Goal: Task Accomplishment & Management: Manage account settings

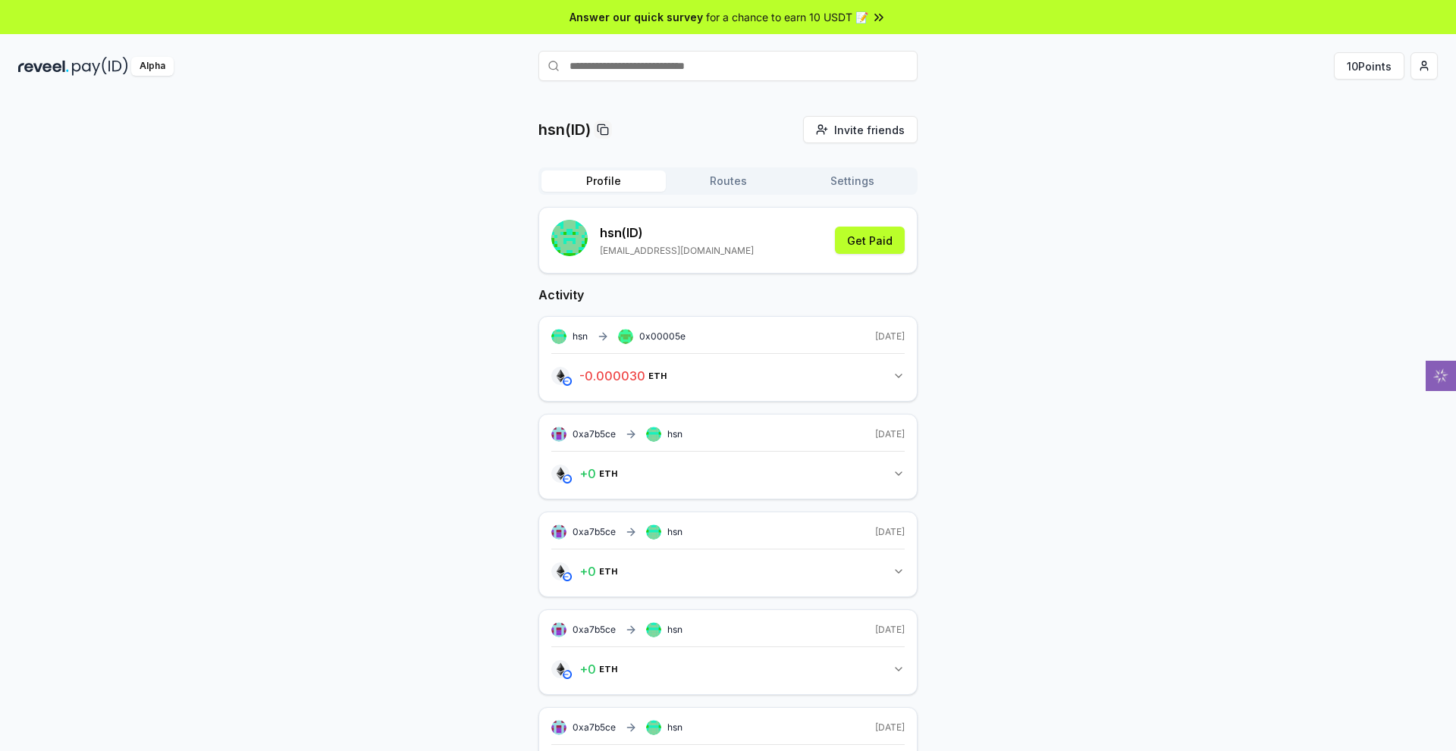
drag, startPoint x: 410, startPoint y: 240, endPoint x: 326, endPoint y: 228, distance: 84.9
click at [318, 227] on div "hsn(ID) Invite friends Invite Profile Routes Settings hsn (ID) michealhtin@gmai…" at bounding box center [727, 515] width 1419 height 799
drag, startPoint x: 375, startPoint y: 271, endPoint x: 321, endPoint y: 267, distance: 54.7
click at [300, 265] on div "hsn(ID) Invite friends Invite Profile Routes Settings hsn (ID) michealhtin@gmai…" at bounding box center [727, 515] width 1419 height 799
drag, startPoint x: 397, startPoint y: 277, endPoint x: 351, endPoint y: 271, distance: 46.6
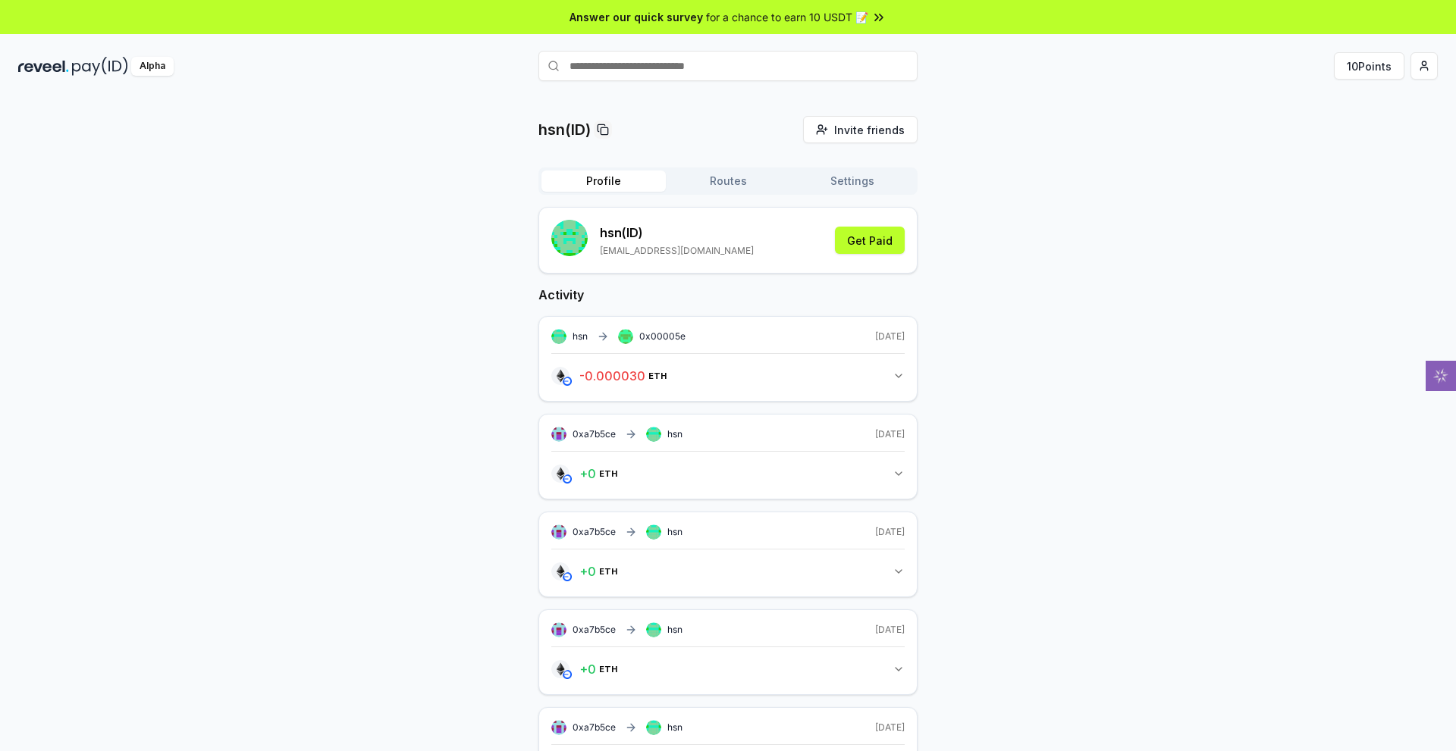
click at [310, 271] on div "hsn(ID) Invite friends Invite Profile Routes Settings hsn (ID) michealhtin@gmai…" at bounding box center [727, 515] width 1419 height 799
drag, startPoint x: 394, startPoint y: 273, endPoint x: 350, endPoint y: 321, distance: 64.9
click at [294, 274] on div "hsn(ID) Invite friends Invite Profile Routes Settings hsn (ID) michealhtin@gmai…" at bounding box center [727, 515] width 1419 height 799
click at [892, 382] on icon "button" at bounding box center [898, 376] width 12 height 12
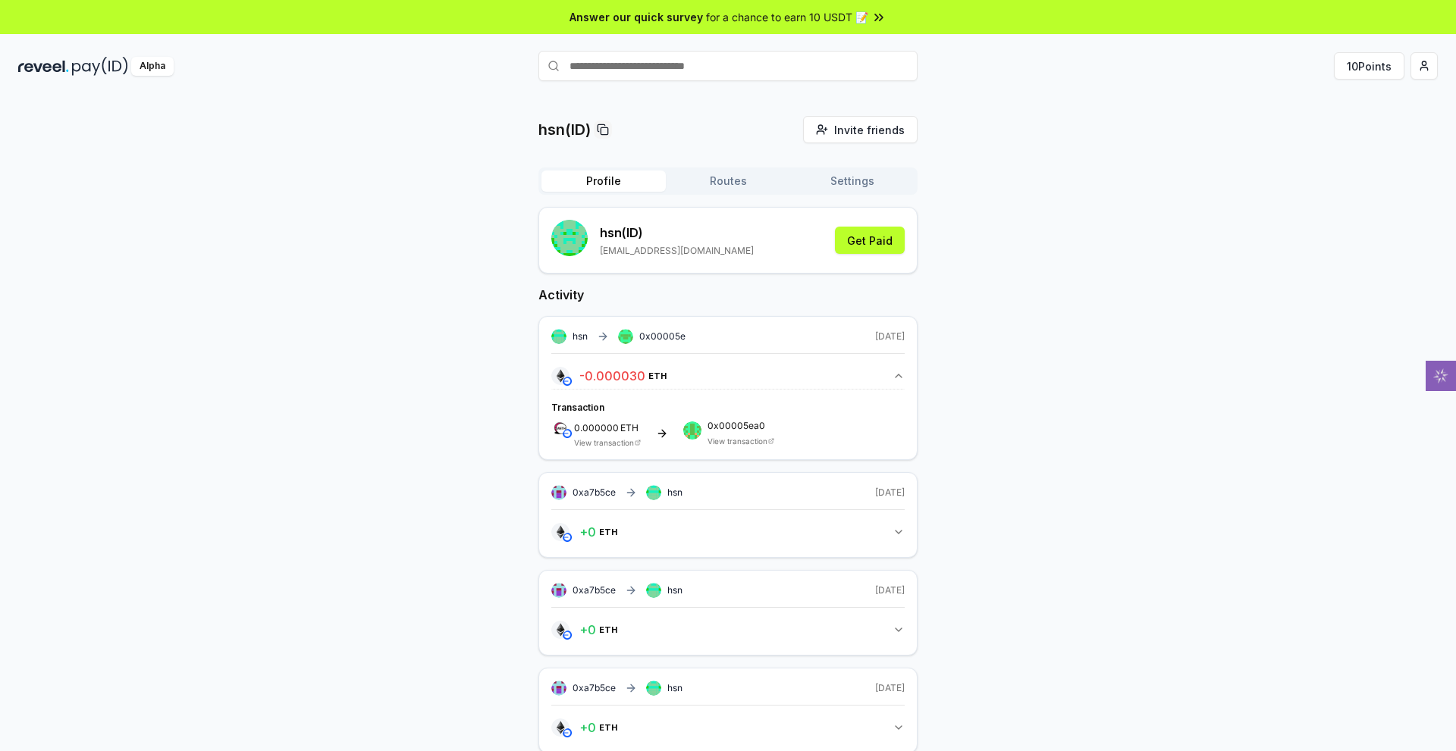
click at [639, 445] on icon at bounding box center [637, 443] width 4 height 4
drag, startPoint x: 407, startPoint y: 395, endPoint x: 319, endPoint y: 453, distance: 105.6
click at [250, 406] on div "hsn(ID) Invite friends Invite Profile Routes Settings hsn (ID) michealhtin@gmai…" at bounding box center [727, 545] width 1419 height 858
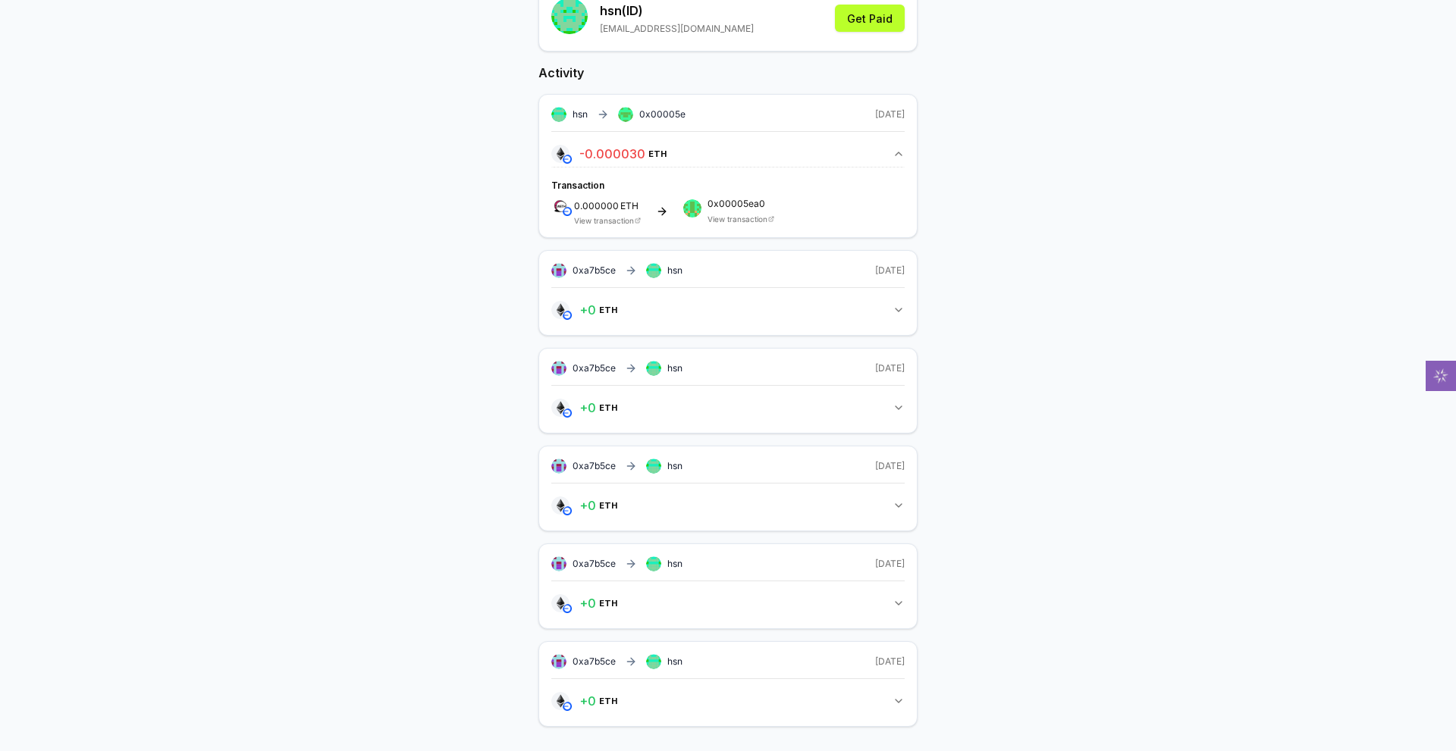
scroll to position [152, 0]
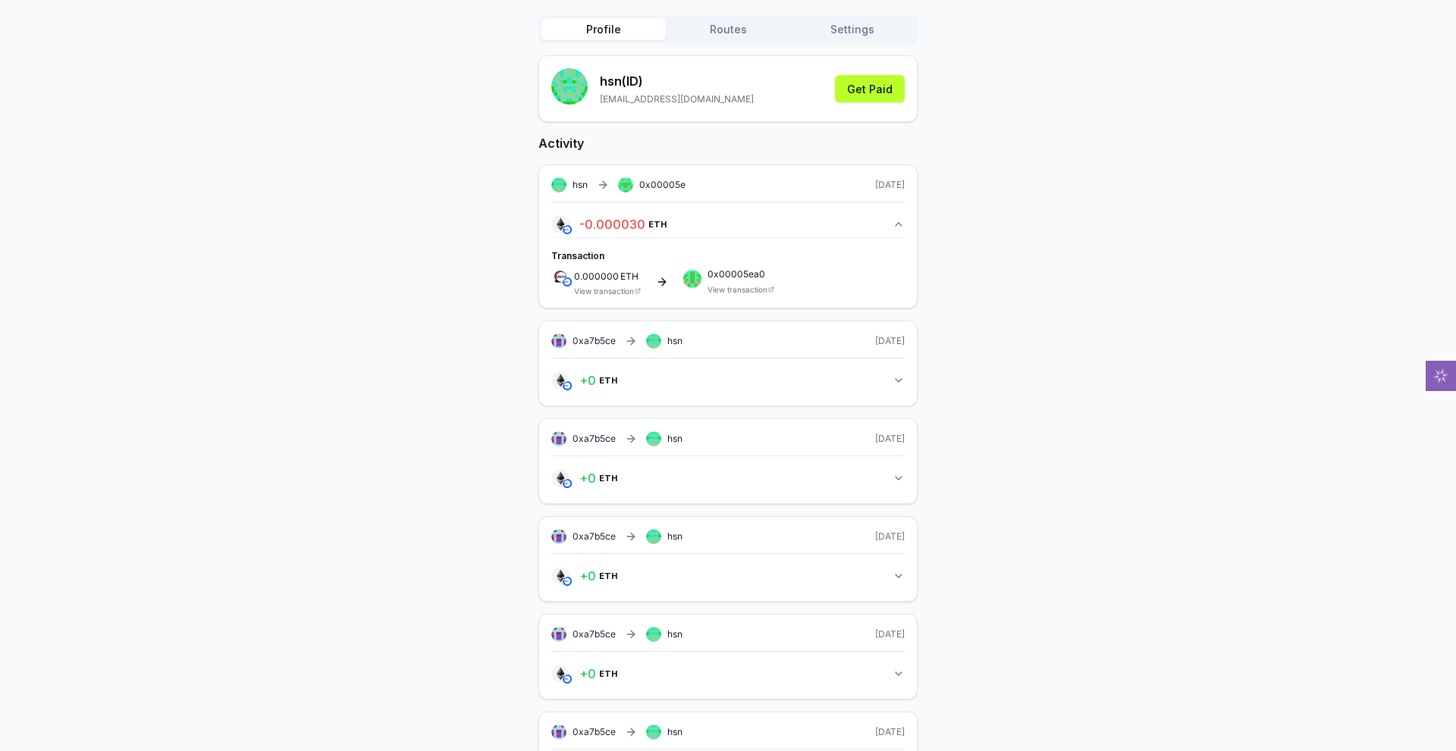
click at [641, 294] on icon at bounding box center [638, 291] width 6 height 6
click at [634, 296] on link "View transaction" at bounding box center [604, 291] width 60 height 9
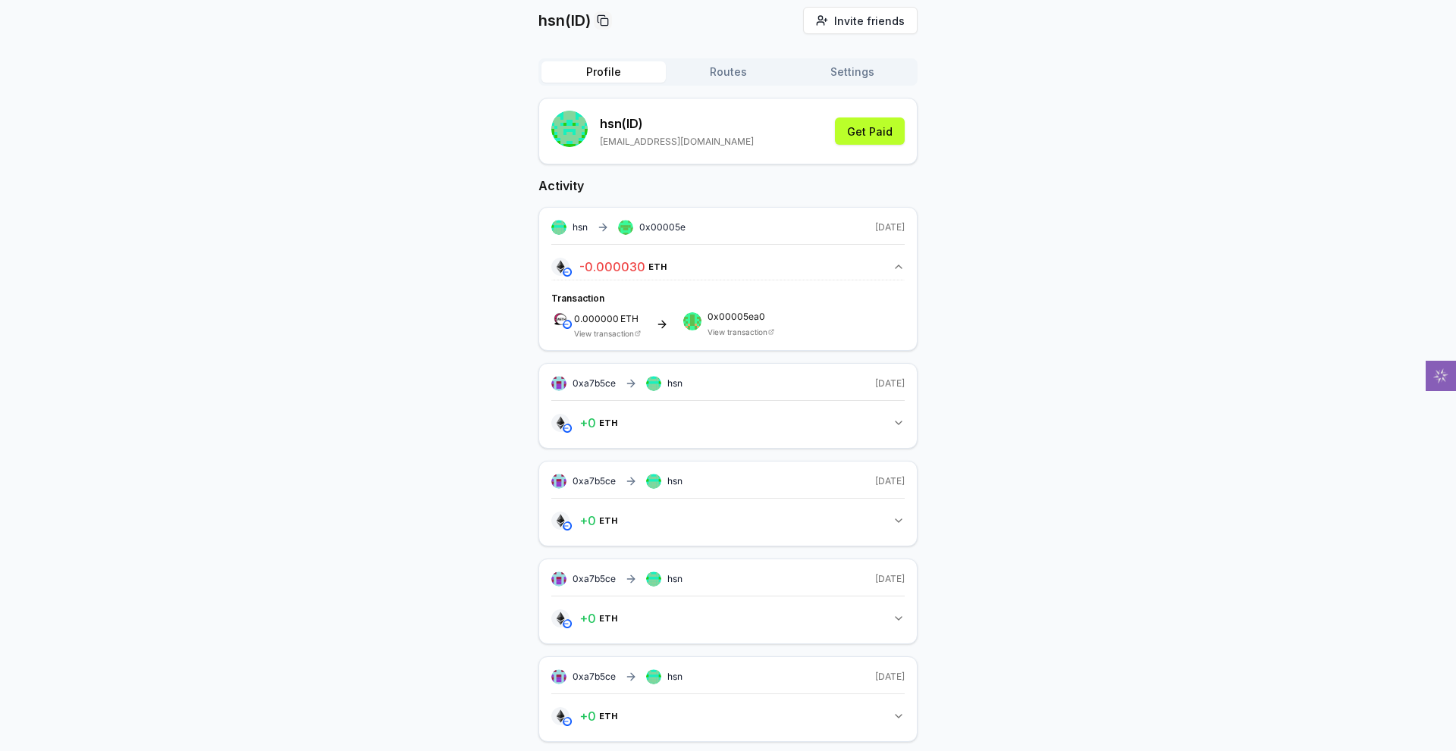
scroll to position [76, 0]
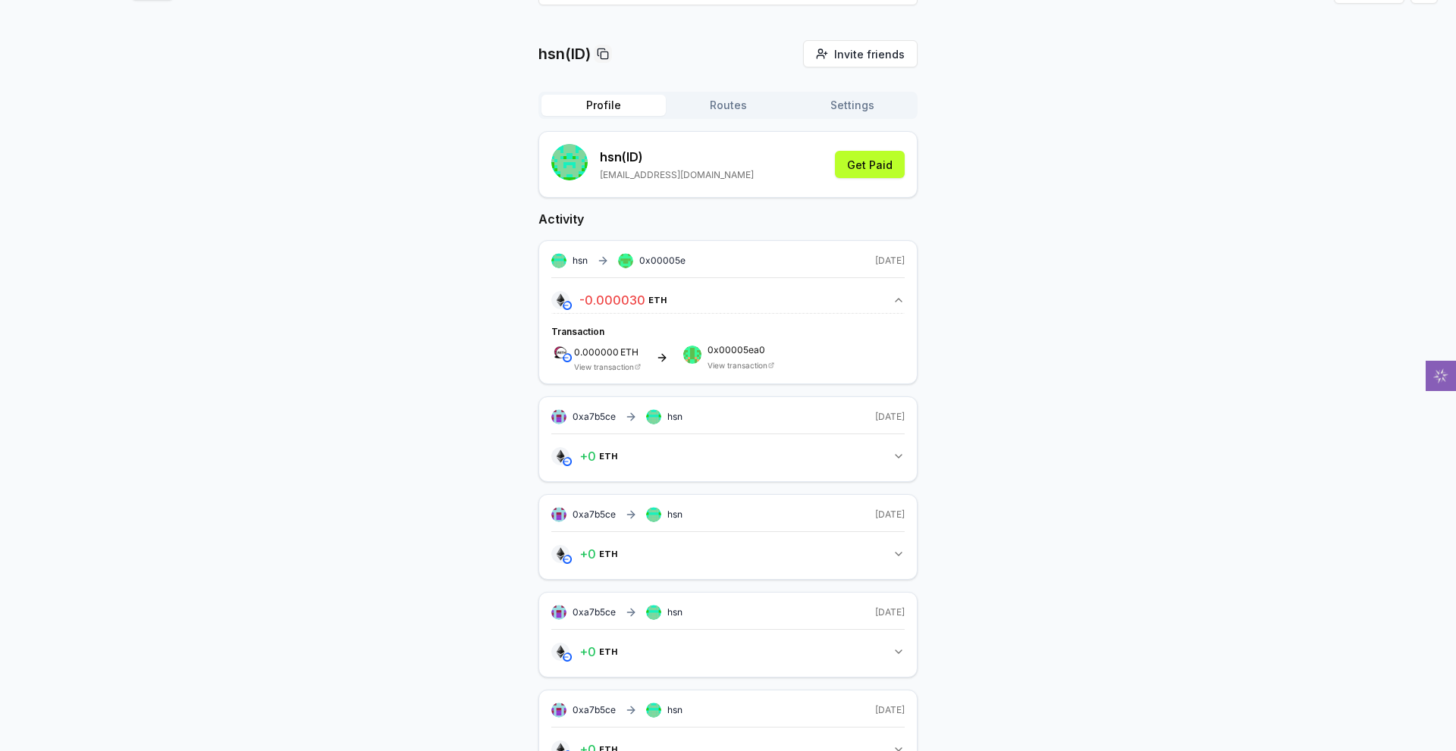
drag, startPoint x: 1163, startPoint y: 352, endPoint x: 1021, endPoint y: 180, distance: 222.4
click at [1019, 178] on div "hsn(ID) Invite friends Invite Profile Routes Settings hsn (ID) michealhtin@gmai…" at bounding box center [727, 469] width 1419 height 858
drag, startPoint x: 1181, startPoint y: 261, endPoint x: 946, endPoint y: 155, distance: 257.2
click at [1069, 149] on div "hsn(ID) Invite friends Invite Profile Routes Settings hsn (ID) michealhtin@gmai…" at bounding box center [727, 469] width 1419 height 858
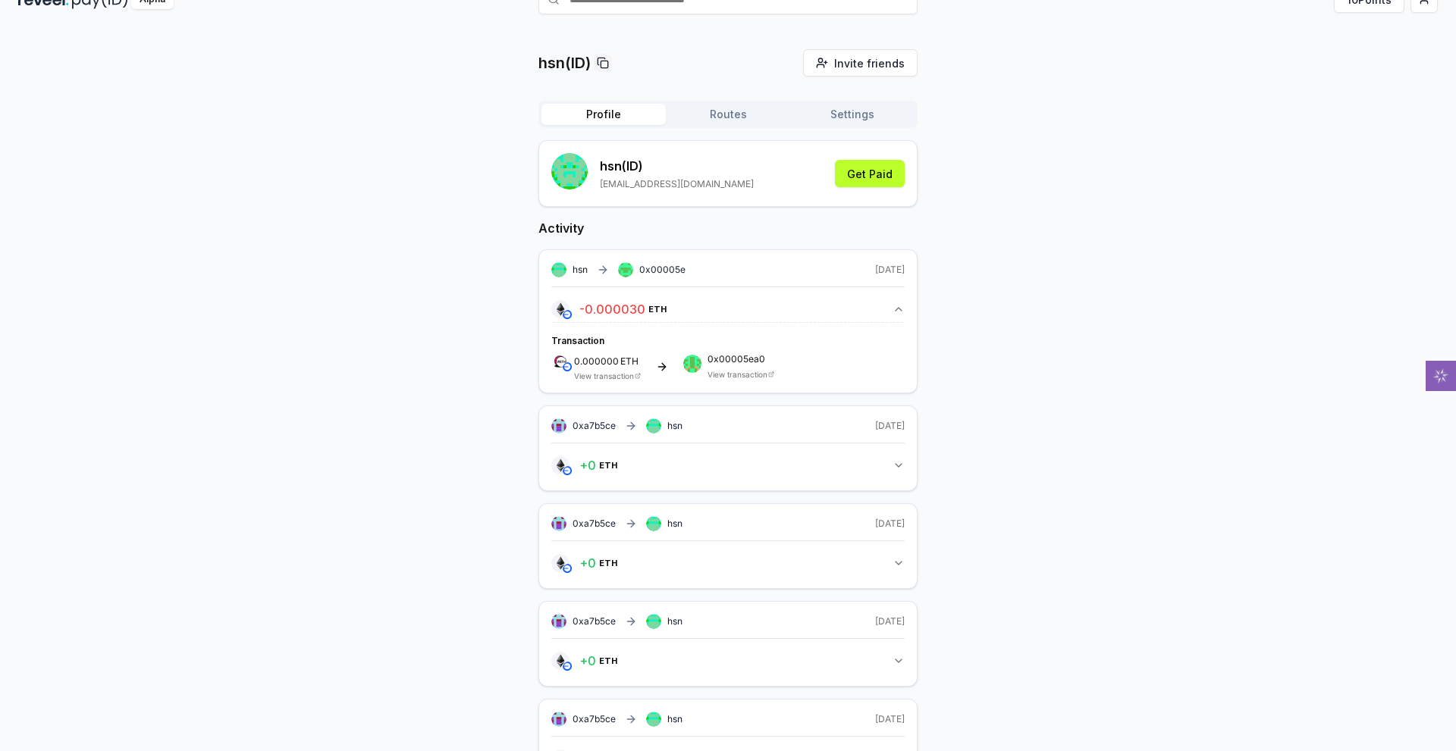
drag, startPoint x: 729, startPoint y: 181, endPoint x: 746, endPoint y: 166, distance: 22.5
click at [732, 125] on button "Routes" at bounding box center [728, 114] width 124 height 21
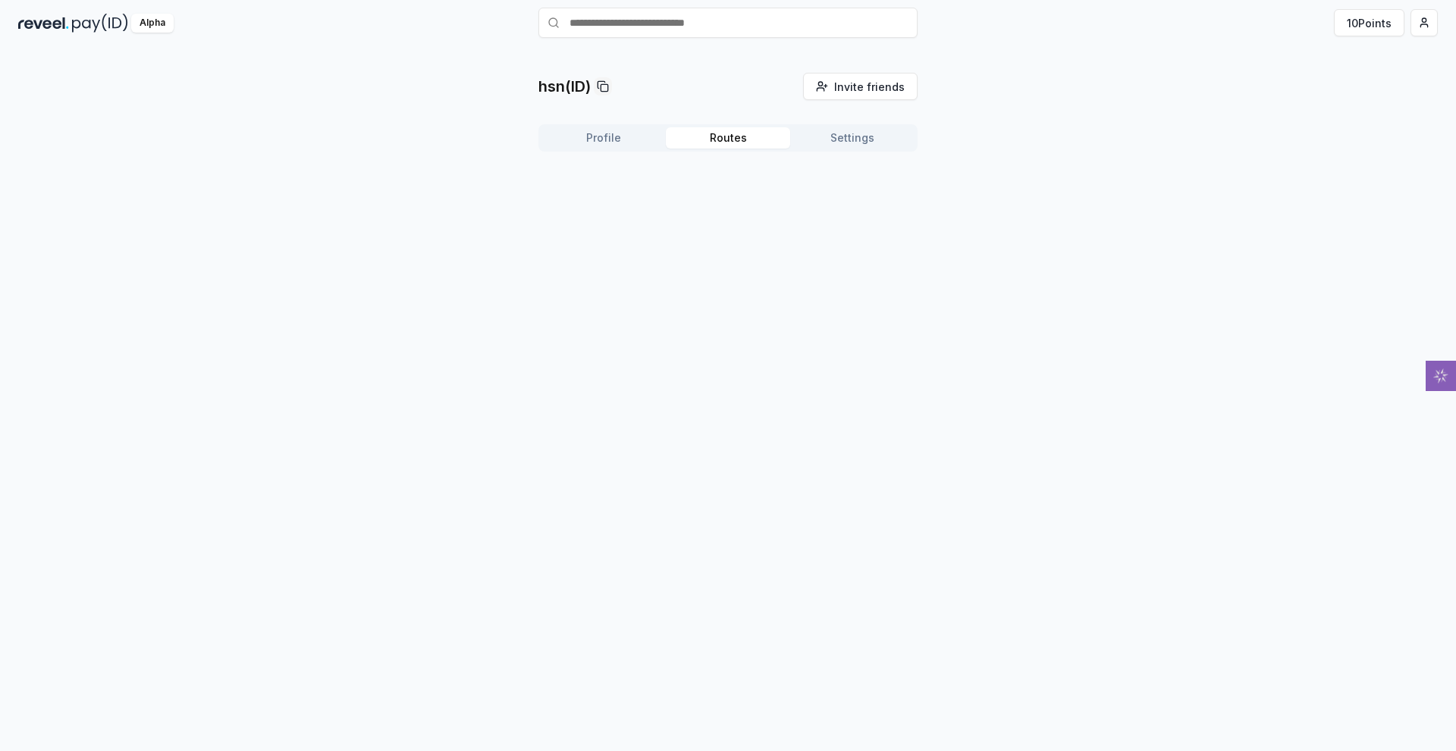
drag, startPoint x: 1286, startPoint y: 230, endPoint x: 1182, endPoint y: 125, distance: 147.4
click at [1182, 123] on div "hsn(ID) Invite friends Invite Profile Routes Settings" at bounding box center [727, 118] width 1419 height 91
drag, startPoint x: 1245, startPoint y: 244, endPoint x: 1214, endPoint y: 97, distance: 150.3
click at [1196, 108] on div "hsn(ID) Invite friends Invite Profile Routes Settings" at bounding box center [727, 118] width 1419 height 91
click at [1334, 23] on button "10 Points" at bounding box center [1369, 22] width 71 height 27
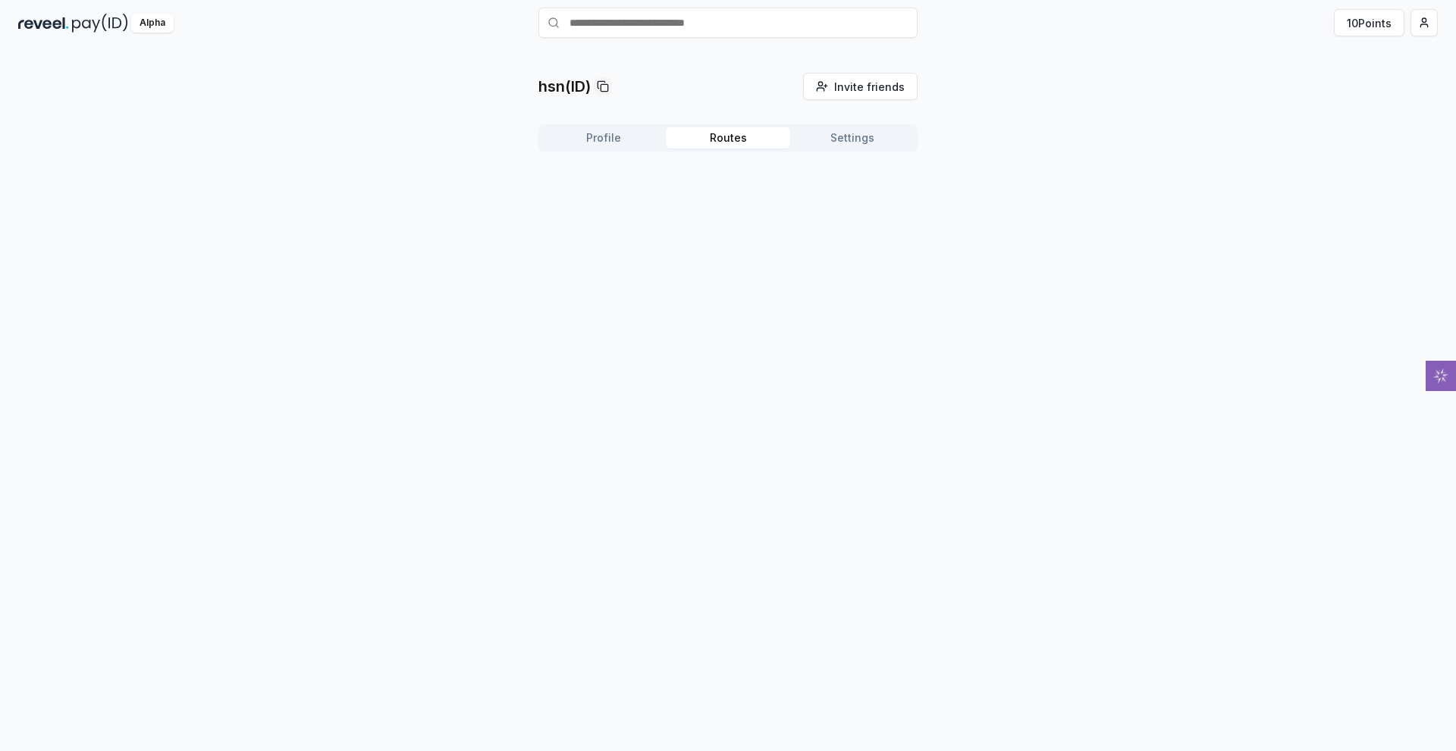
drag, startPoint x: 1071, startPoint y: 242, endPoint x: 1075, endPoint y: 249, distance: 8.2
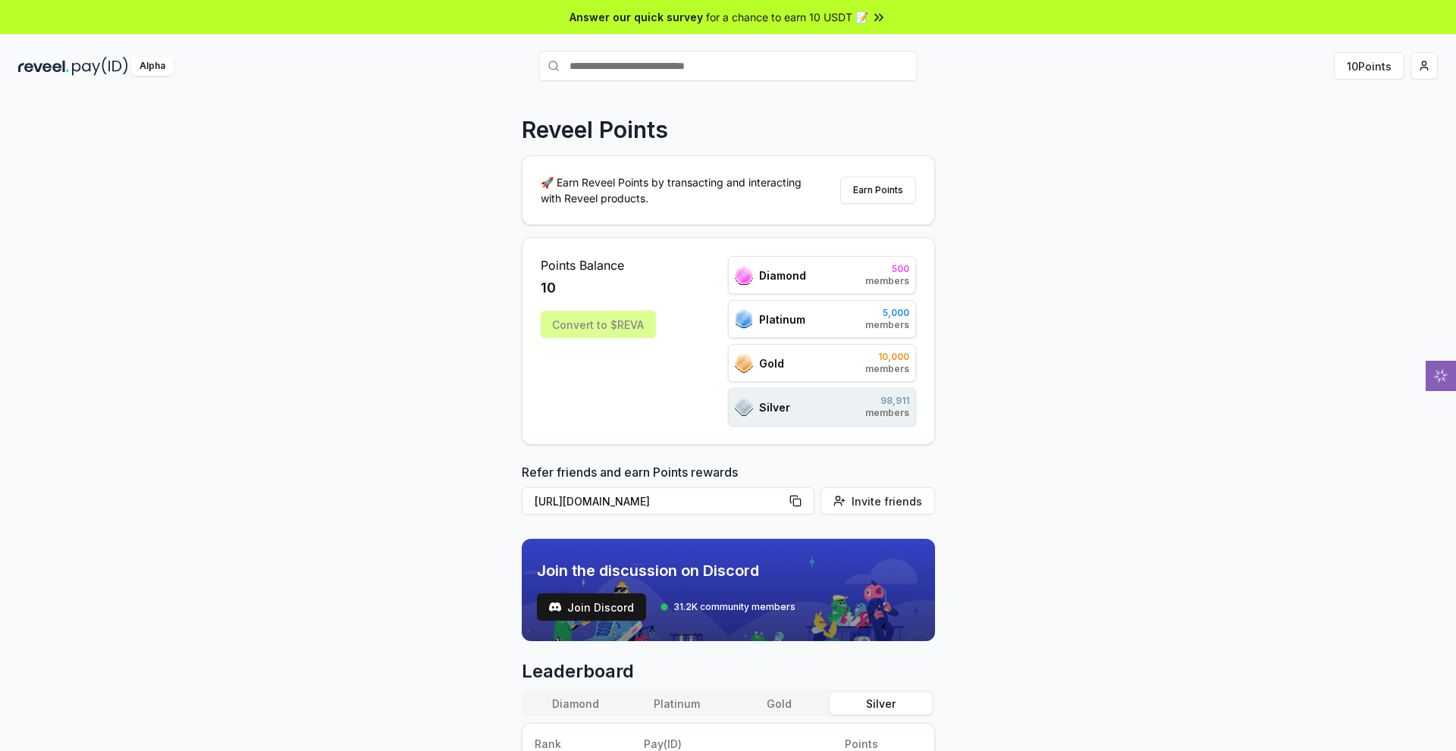
drag, startPoint x: 1178, startPoint y: 441, endPoint x: 1021, endPoint y: 315, distance: 200.7
click at [1018, 313] on div "Reveel Points 🚀 Earn Reveel Points by transacting and interacting with Reveel p…" at bounding box center [728, 440] width 1456 height 709
drag, startPoint x: 1177, startPoint y: 398, endPoint x: 917, endPoint y: 308, distance: 274.6
click at [1040, 341] on div "Reveel Points 🚀 Earn Reveel Points by transacting and interacting with Reveel p…" at bounding box center [728, 440] width 1456 height 709
click at [864, 204] on button "Earn Points" at bounding box center [878, 190] width 76 height 27
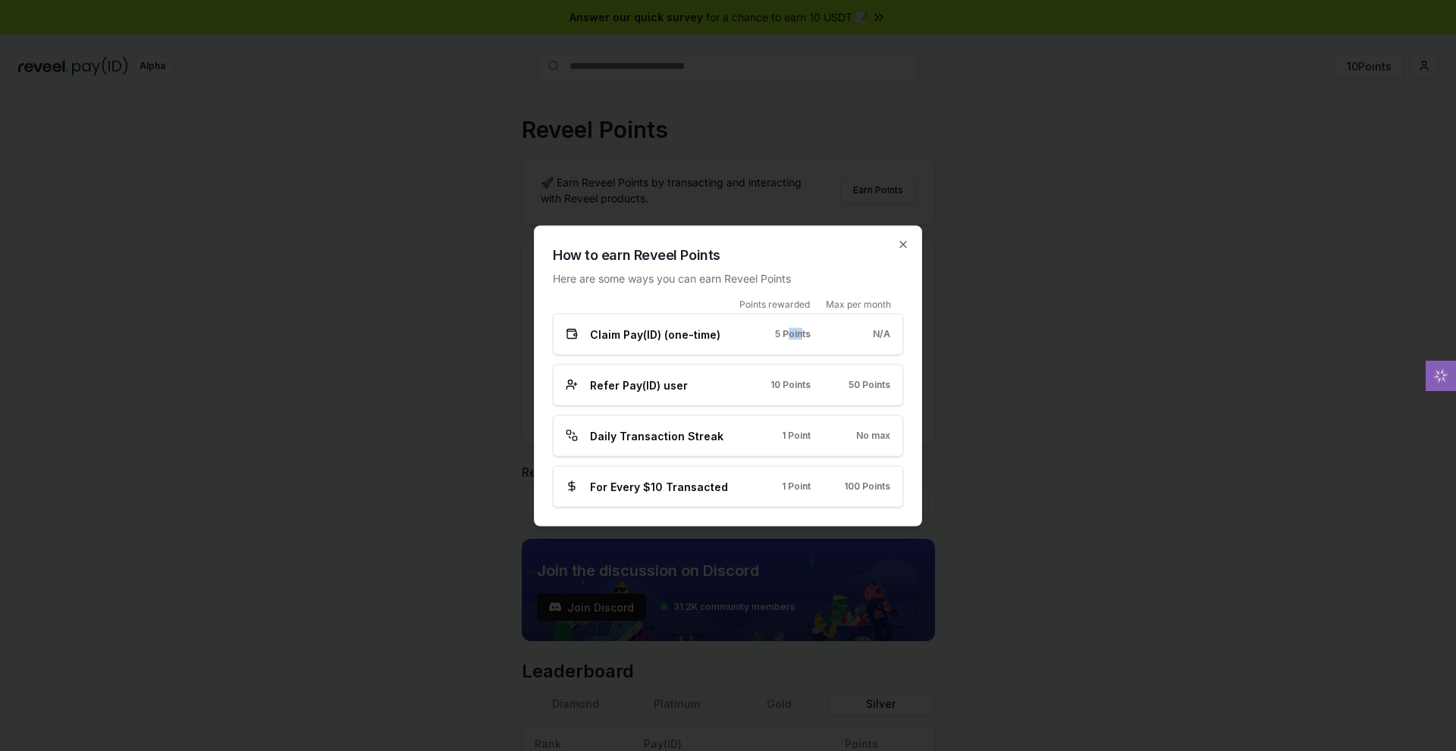
drag, startPoint x: 838, startPoint y: 306, endPoint x: 608, endPoint y: 369, distance: 238.2
click at [810, 328] on span "5 Points" at bounding box center [793, 334] width 36 height 12
click at [590, 326] on span "Claim Pay(ID) (one-time)" at bounding box center [655, 334] width 130 height 16
drag, startPoint x: 520, startPoint y: 317, endPoint x: 736, endPoint y: 309, distance: 216.2
click at [590, 326] on span "Claim Pay(ID) (one-time)" at bounding box center [655, 334] width 130 height 16
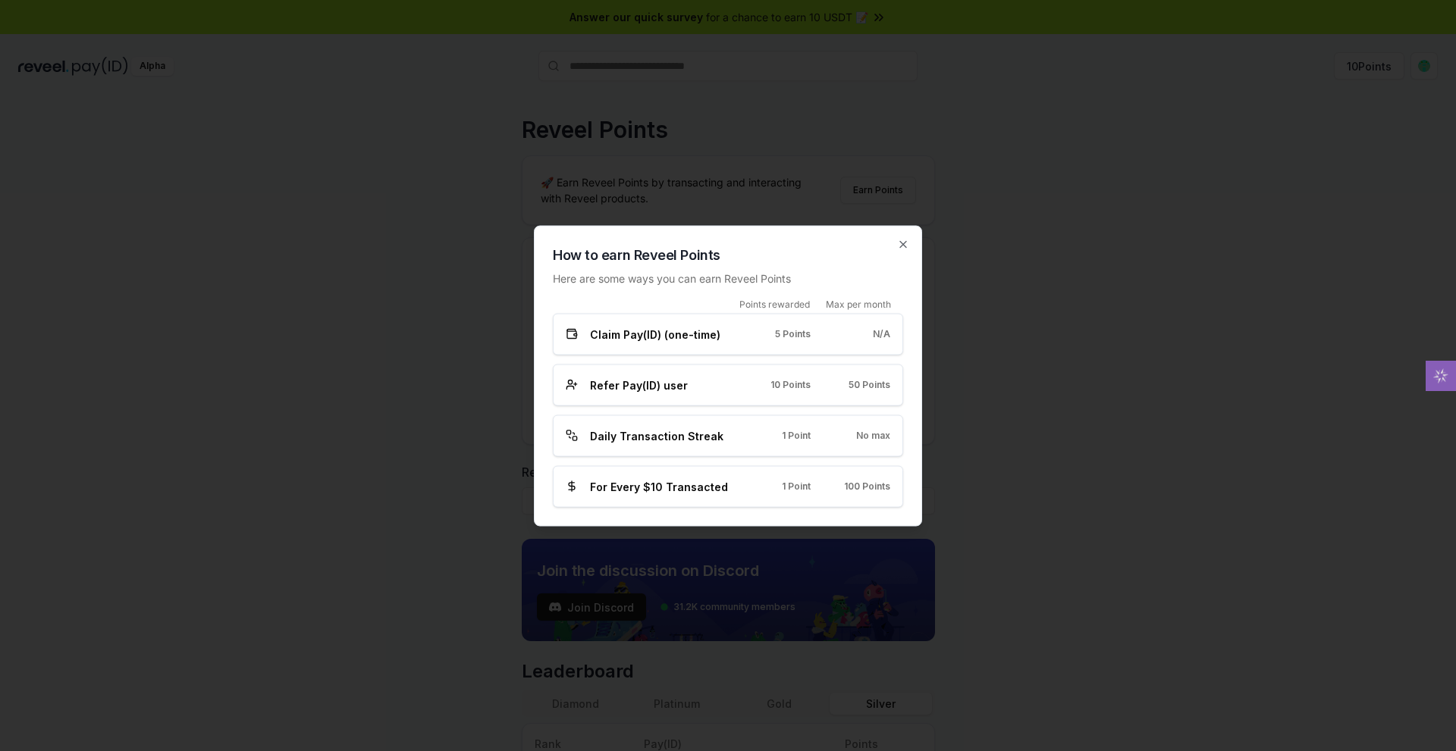
drag, startPoint x: 783, startPoint y: 312, endPoint x: 749, endPoint y: 307, distance: 34.5
click at [749, 326] on div "Claim Pay(ID) (one-time) 5 Points N/A" at bounding box center [728, 334] width 325 height 16
drag, startPoint x: 499, startPoint y: 294, endPoint x: 745, endPoint y: 317, distance: 246.7
click at [745, 317] on div "Claim Pay(ID) (one-time) 5 Points N/A" at bounding box center [728, 334] width 350 height 42
drag, startPoint x: 813, startPoint y: 316, endPoint x: 776, endPoint y: 301, distance: 39.4
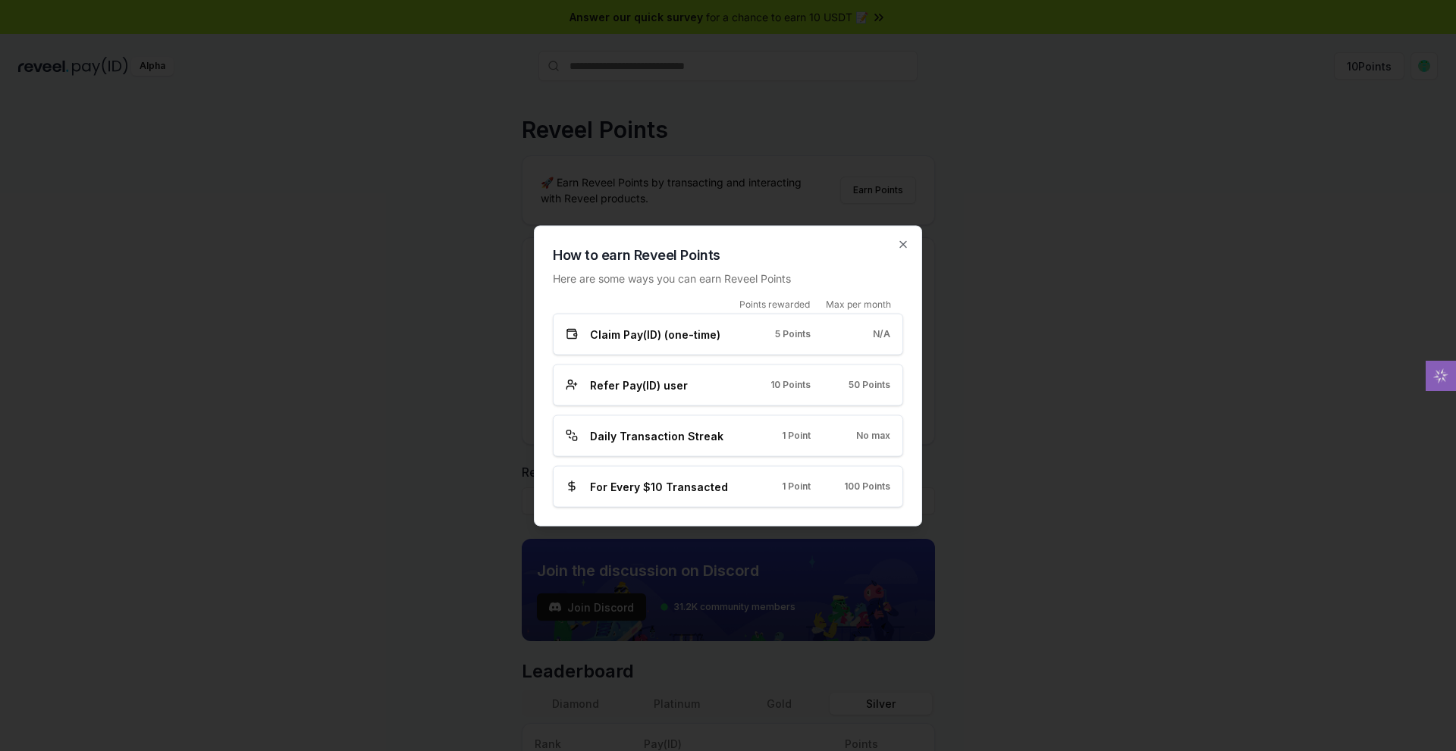
click at [776, 313] on div "Claim Pay(ID) (one-time) 5 Points N/A" at bounding box center [728, 334] width 350 height 42
drag, startPoint x: 777, startPoint y: 305, endPoint x: 782, endPoint y: 312, distance: 8.8
drag, startPoint x: 782, startPoint y: 312, endPoint x: 775, endPoint y: 344, distance: 32.6
click at [737, 313] on div "Claim Pay(ID) (one-time) 5 Points N/A" at bounding box center [728, 334] width 350 height 42
drag, startPoint x: 942, startPoint y: 321, endPoint x: 952, endPoint y: 318, distance: 9.4
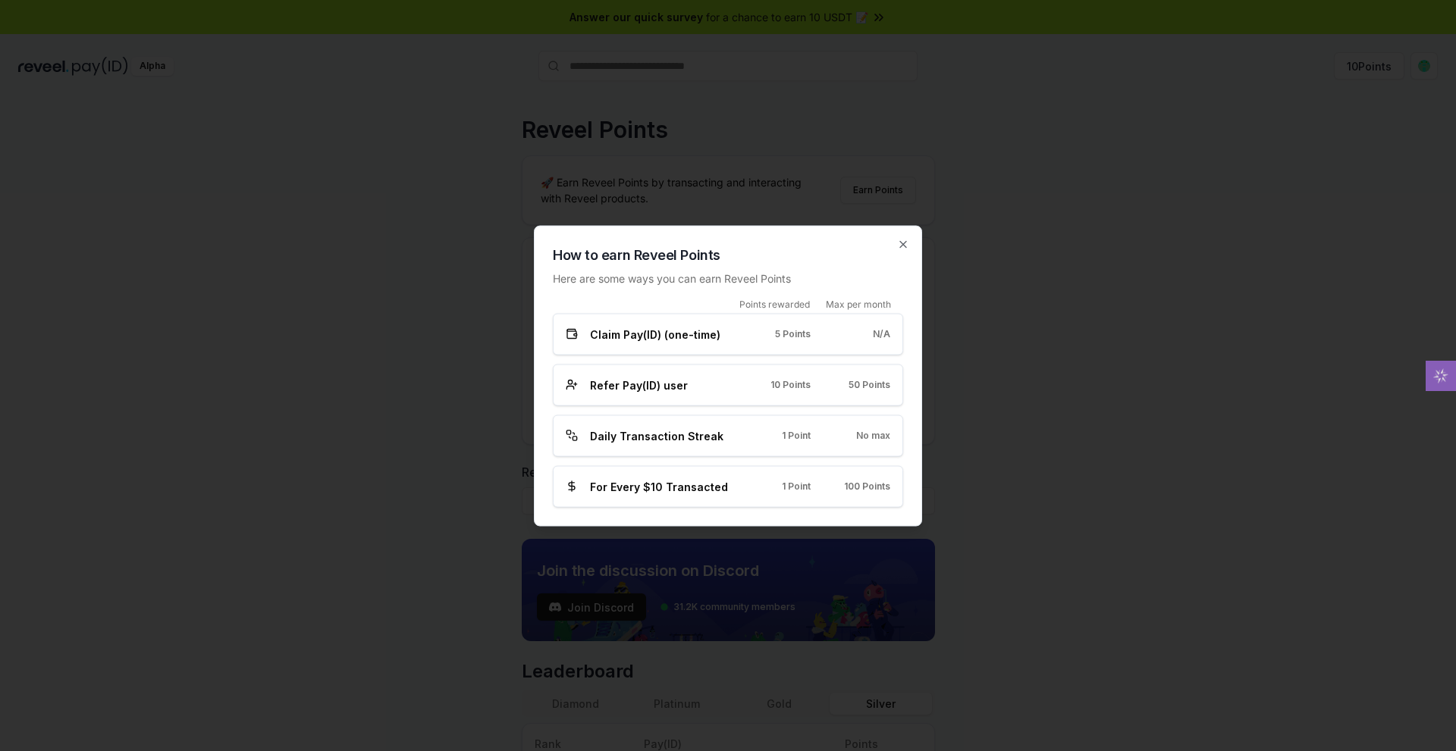
click at [890, 328] on div "N/A" at bounding box center [862, 334] width 55 height 12
click at [890, 328] on span "N/A" at bounding box center [881, 334] width 17 height 12
drag, startPoint x: 805, startPoint y: 465, endPoint x: 749, endPoint y: 418, distance: 73.2
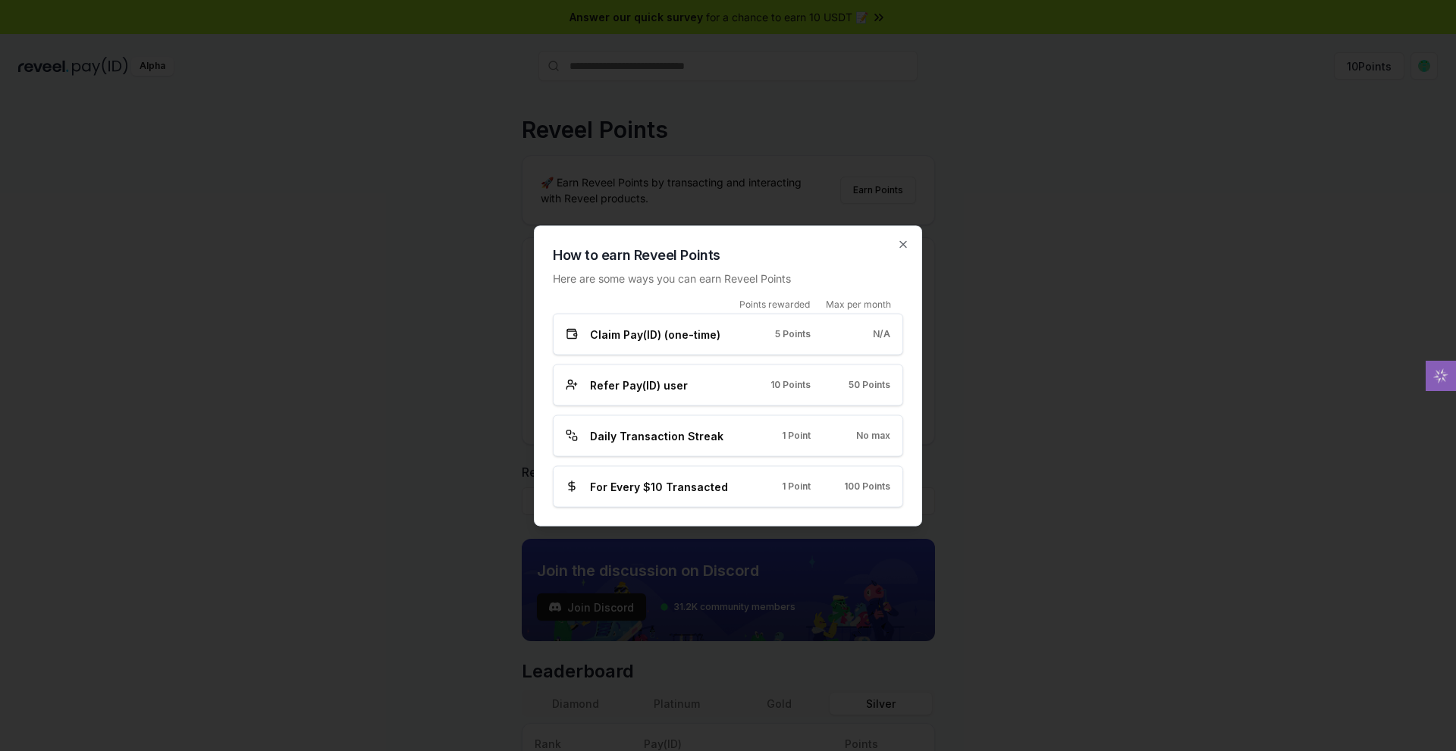
click at [749, 406] on div "Refer Pay(ID) user 10 Points 50 Points" at bounding box center [728, 385] width 350 height 42
drag, startPoint x: 785, startPoint y: 425, endPoint x: 748, endPoint y: 426, distance: 36.4
click at [749, 426] on div "Points rewarded Max per month Claim Pay(ID) (one-time) 5 Points N/A Refer Pay(I…" at bounding box center [728, 402] width 350 height 209
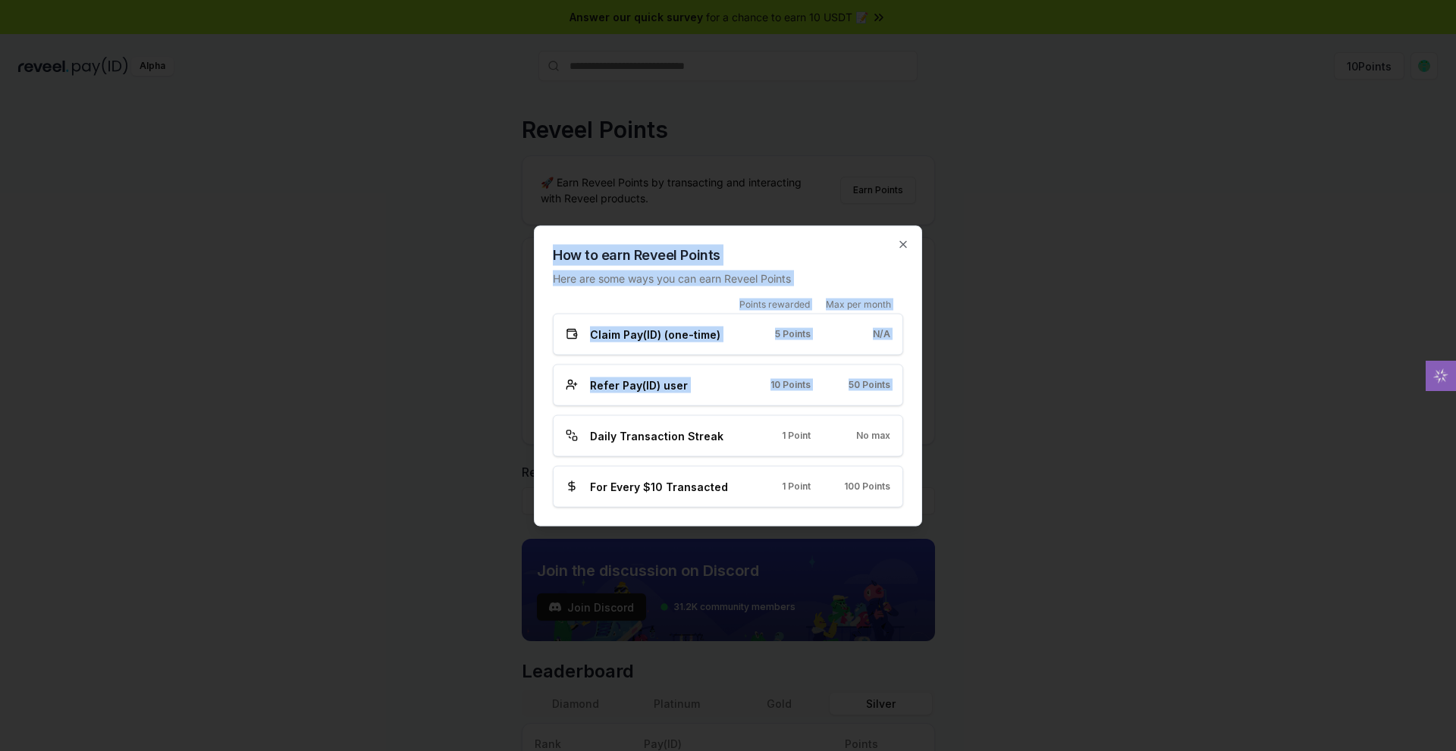
drag, startPoint x: 491, startPoint y: 459, endPoint x: 560, endPoint y: 465, distance: 69.3
click at [638, 444] on div "Daily Transaction Streak" at bounding box center [648, 436] width 165 height 16
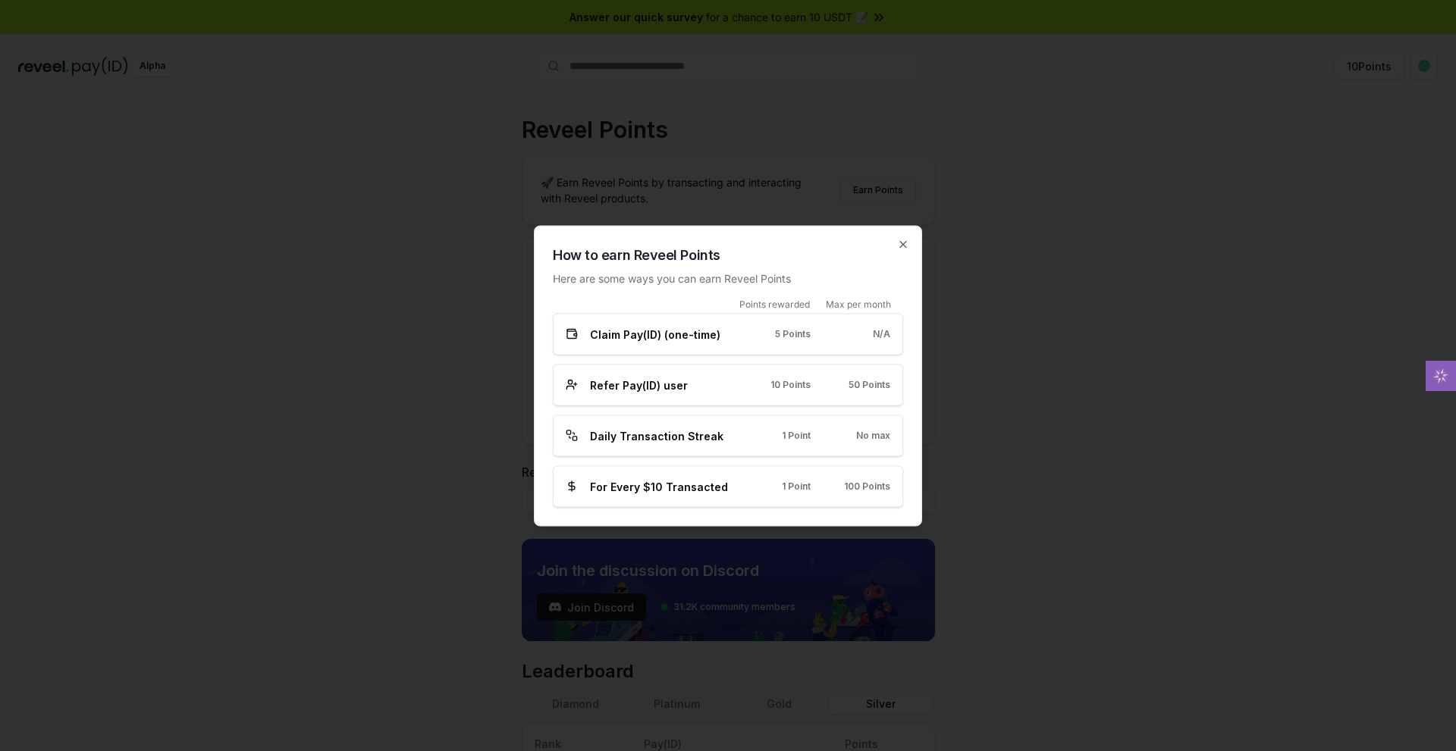
drag, startPoint x: 1255, startPoint y: 198, endPoint x: 1309, endPoint y: 168, distance: 61.8
drag, startPoint x: 1309, startPoint y: 168, endPoint x: 873, endPoint y: 372, distance: 480.6
click at [871, 366] on div "Refer Pay(ID) user 10 Points 50 Points" at bounding box center [728, 385] width 350 height 42
drag, startPoint x: 751, startPoint y: 504, endPoint x: 690, endPoint y: 506, distance: 61.4
click at [689, 505] on div "Points rewarded Max per month Claim Pay(ID) (one-time) 5 Points N/A Refer Pay(I…" at bounding box center [728, 402] width 350 height 209
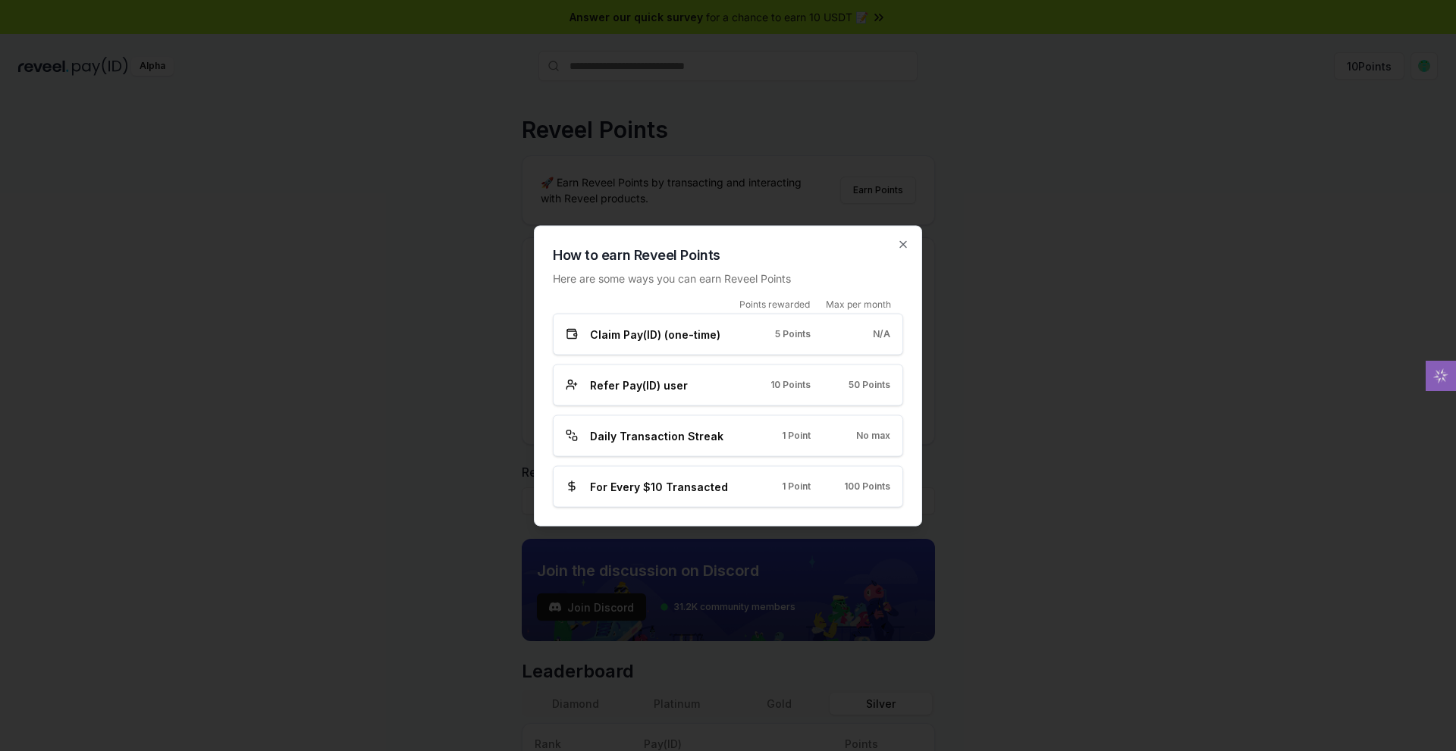
drag, startPoint x: 777, startPoint y: 500, endPoint x: 733, endPoint y: 501, distance: 44.0
click at [736, 501] on div "Points rewarded Max per month Claim Pay(ID) (one-time) 5 Points N/A Refer Pay(I…" at bounding box center [728, 402] width 350 height 209
click at [909, 238] on icon "button" at bounding box center [903, 244] width 12 height 12
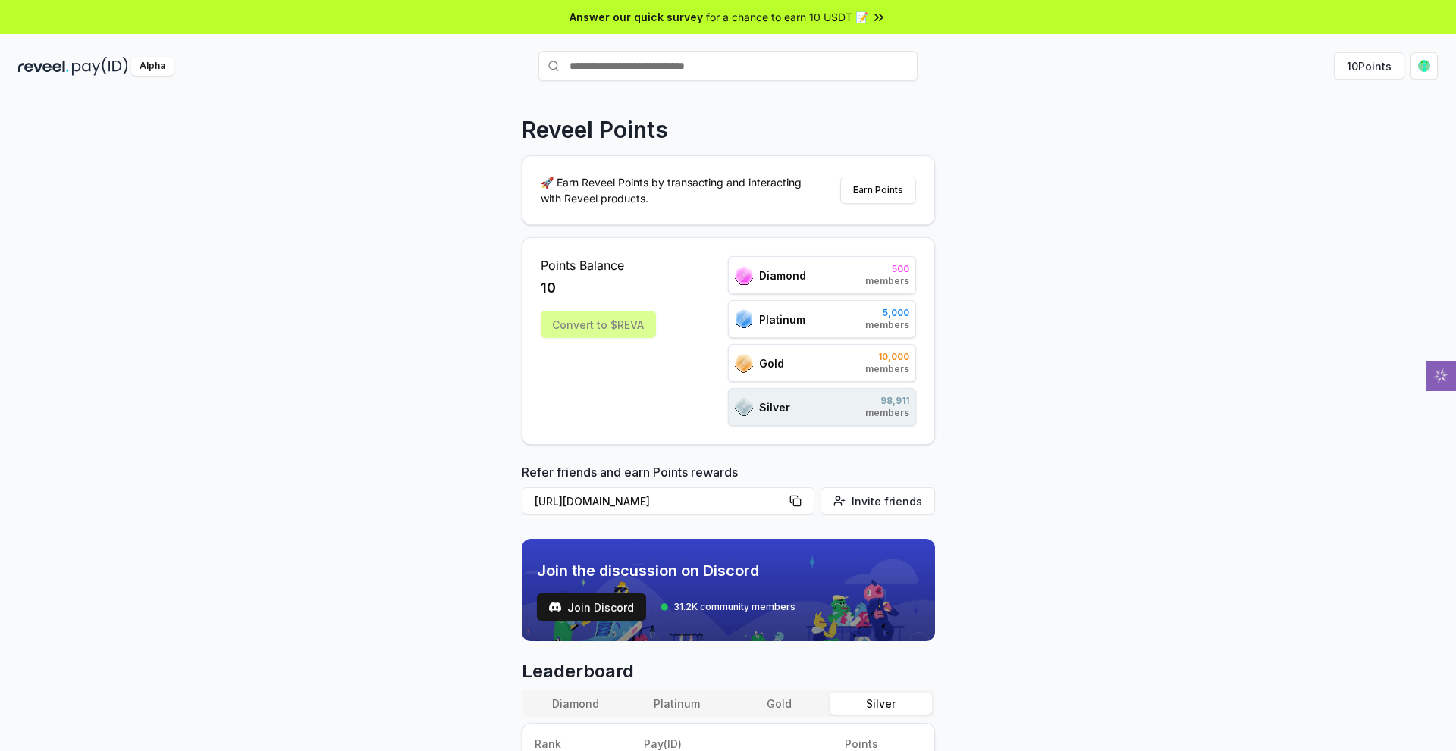
drag, startPoint x: 1241, startPoint y: 308, endPoint x: 1138, endPoint y: 237, distance: 124.9
click at [1097, 193] on div "Reveel Points 🚀 Earn Reveel Points by transacting and interacting with Reveel p…" at bounding box center [728, 440] width 1456 height 709
drag, startPoint x: 1219, startPoint y: 315, endPoint x: 1105, endPoint y: 171, distance: 184.0
click at [1105, 171] on div "Reveel Points 🚀 Earn Reveel Points by transacting and interacting with Reveel p…" at bounding box center [728, 440] width 1456 height 709
drag, startPoint x: 1098, startPoint y: 362, endPoint x: 999, endPoint y: 213, distance: 178.3
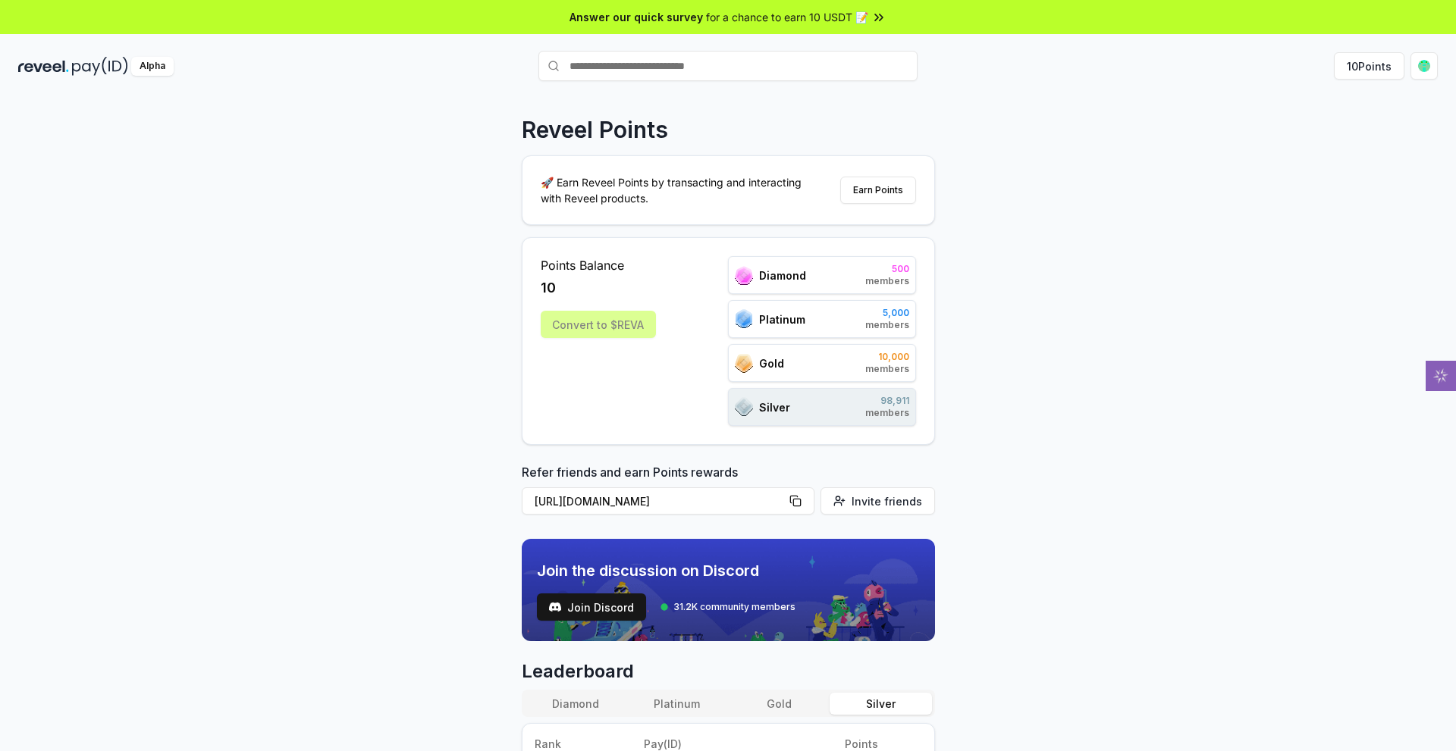
click at [982, 196] on div "Reveel Points 🚀 Earn Reveel Points by transacting and interacting with Reveel p…" at bounding box center [728, 440] width 1456 height 709
drag, startPoint x: 1151, startPoint y: 356, endPoint x: 840, endPoint y: 118, distance: 391.6
click at [998, 135] on div "Reveel Points 🚀 Earn Reveel Points by transacting and interacting with Reveel p…" at bounding box center [728, 440] width 1456 height 709
click at [878, 20] on icon at bounding box center [876, 17] width 3 height 6
drag, startPoint x: 321, startPoint y: 271, endPoint x: 233, endPoint y: 157, distance: 144.2
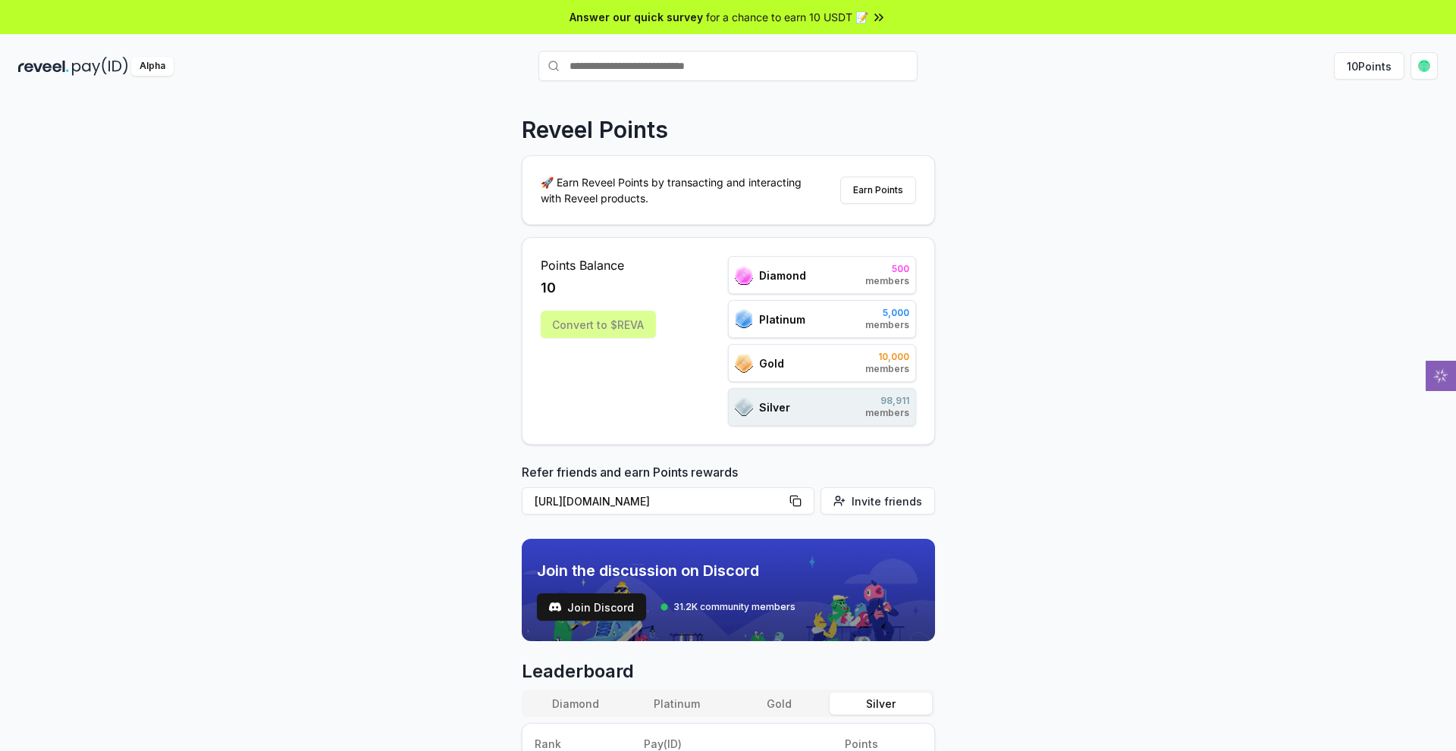
click at [240, 168] on div "Reveel Points 🚀 Earn Reveel Points by transacting and interacting with Reveel p…" at bounding box center [728, 440] width 1456 height 709
click at [1416, 96] on html "Answer our quick survey for a chance to earn 10 USDT 📝 Alpha 10 Points Reveel P…" at bounding box center [728, 375] width 1456 height 751
click at [1290, 207] on div "View Profile" at bounding box center [1259, 194] width 168 height 25
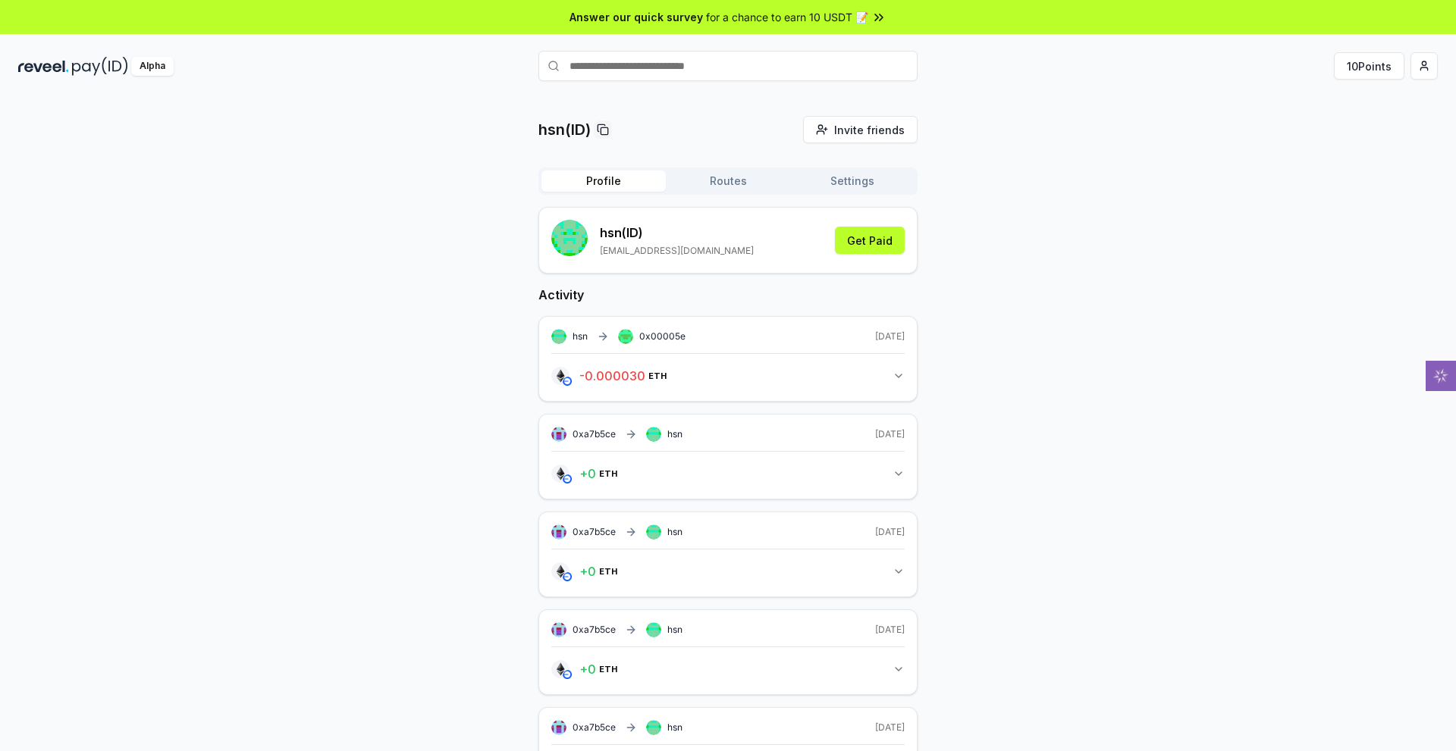
click at [859, 192] on button "Settings" at bounding box center [852, 181] width 124 height 21
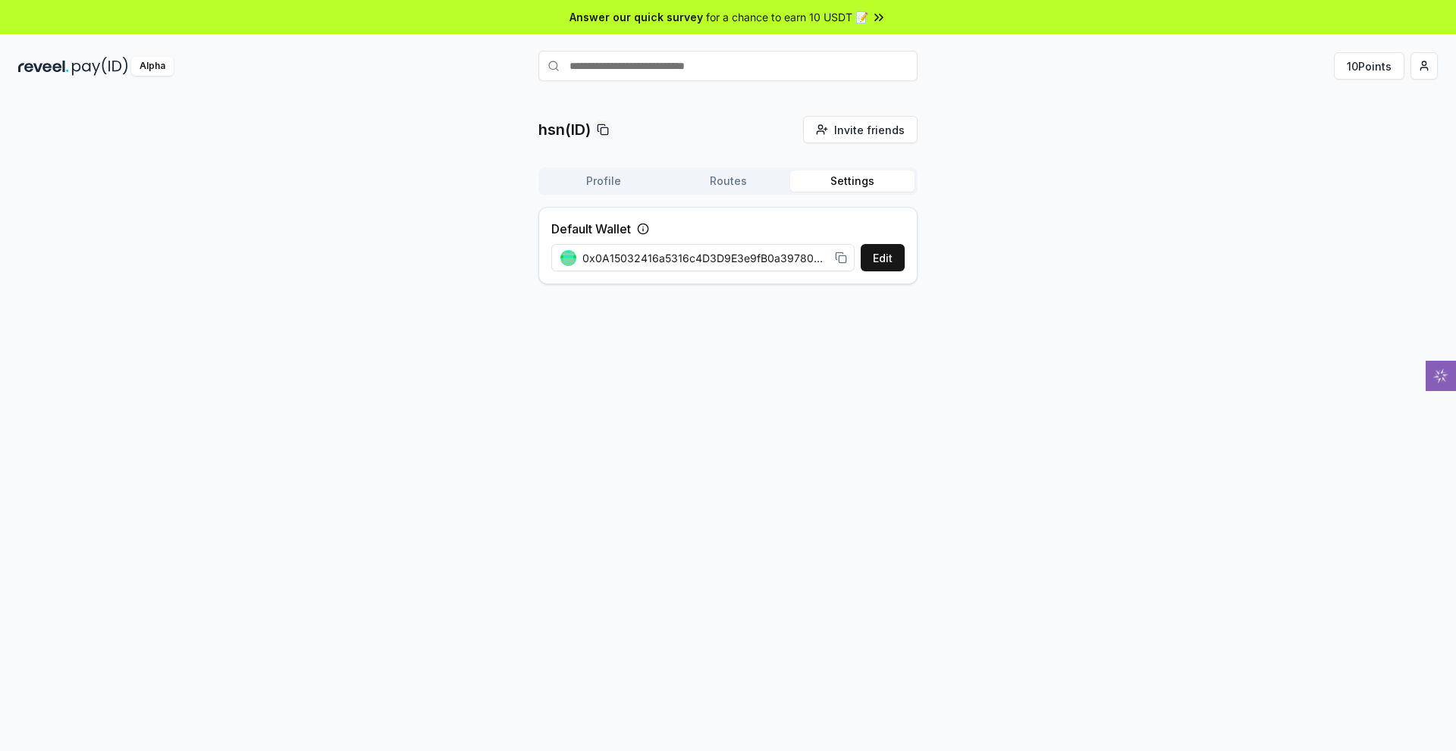
drag, startPoint x: 1278, startPoint y: 315, endPoint x: 1133, endPoint y: 245, distance: 160.7
click at [1121, 234] on div "hsn(ID) Invite friends Invite Profile Routes Settings Default Wallet Edit 0x0A1…" at bounding box center [727, 206] width 1419 height 180
drag, startPoint x: 1212, startPoint y: 278, endPoint x: 1119, endPoint y: 225, distance: 106.6
click at [1112, 222] on div "hsn(ID) Invite friends Invite Profile Routes Settings Default Wallet Edit 0x0A1…" at bounding box center [727, 206] width 1419 height 180
drag, startPoint x: 1225, startPoint y: 283, endPoint x: 1135, endPoint y: 227, distance: 106.3
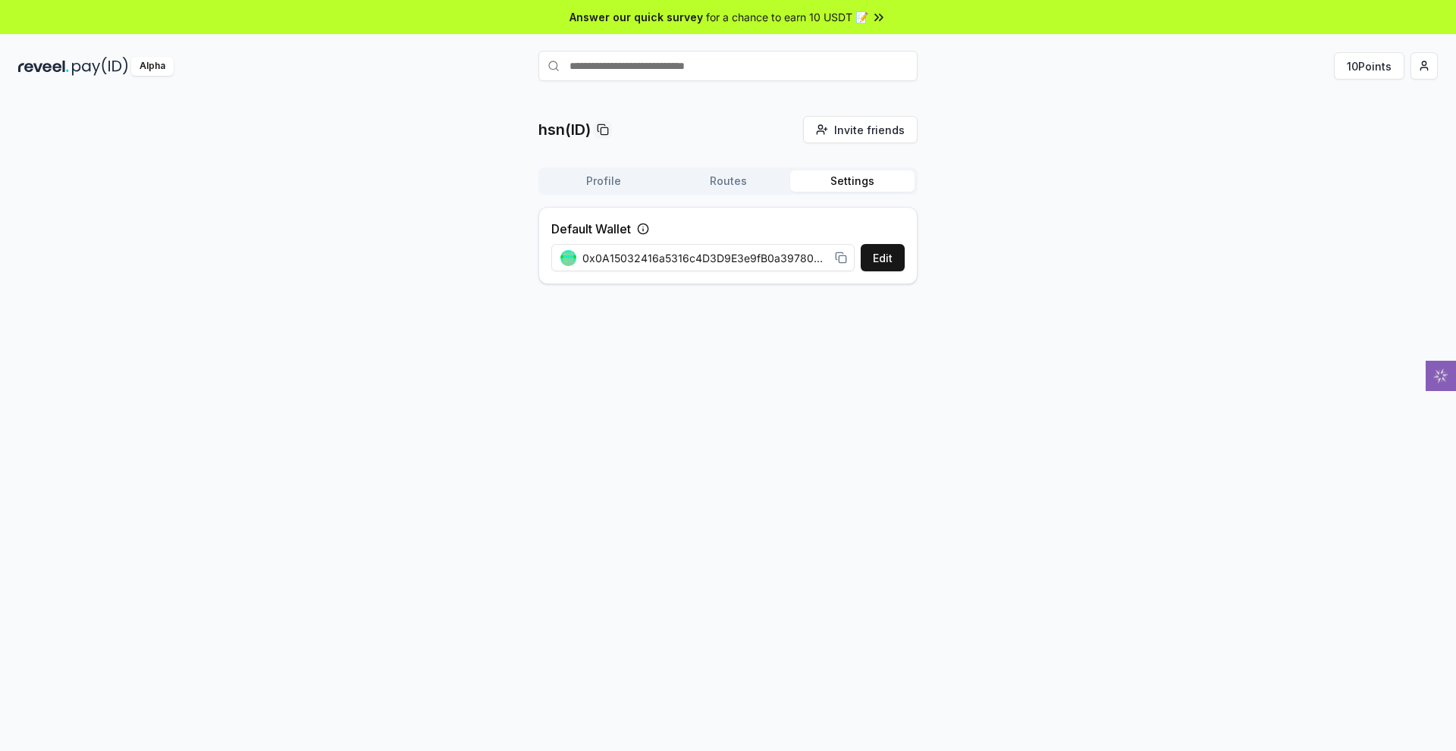
click at [1133, 226] on div "hsn(ID) Invite friends Invite Profile Routes Settings Default Wallet Edit 0x0A1…" at bounding box center [727, 206] width 1419 height 180
drag, startPoint x: 1158, startPoint y: 239, endPoint x: 1177, endPoint y: 140, distance: 101.1
click at [1112, 158] on div "hsn(ID) Invite friends Invite Profile Routes Settings Default Wallet Edit 0x0A1…" at bounding box center [727, 206] width 1419 height 180
click at [1334, 80] on button "10 Points" at bounding box center [1369, 65] width 71 height 27
